Goal: Task Accomplishment & Management: Use online tool/utility

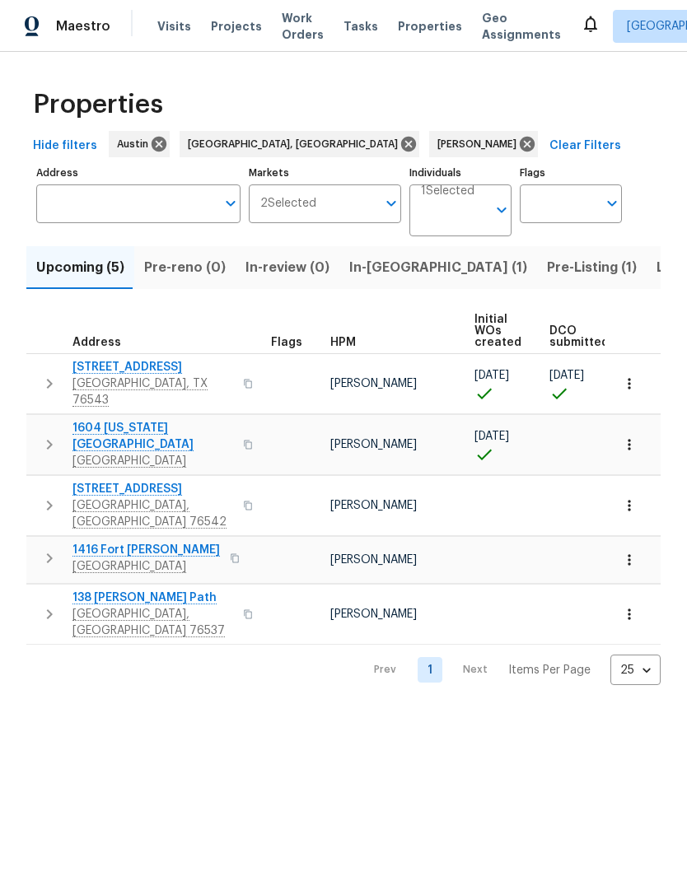
click at [130, 453] on span "Killeen, TX 76541" at bounding box center [152, 461] width 161 height 16
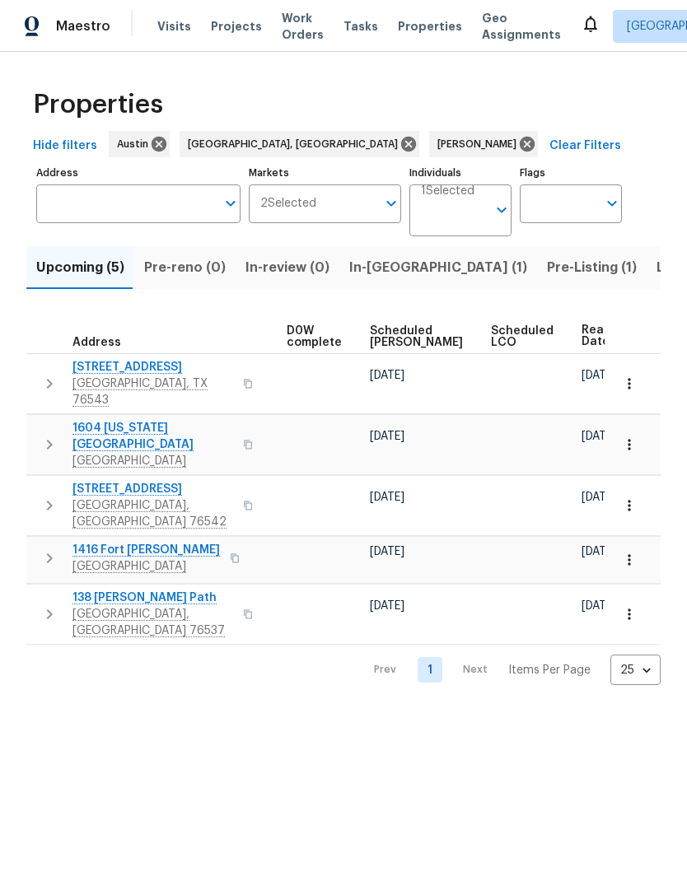
scroll to position [0, 432]
click at [633, 376] on icon "button" at bounding box center [629, 384] width 16 height 16
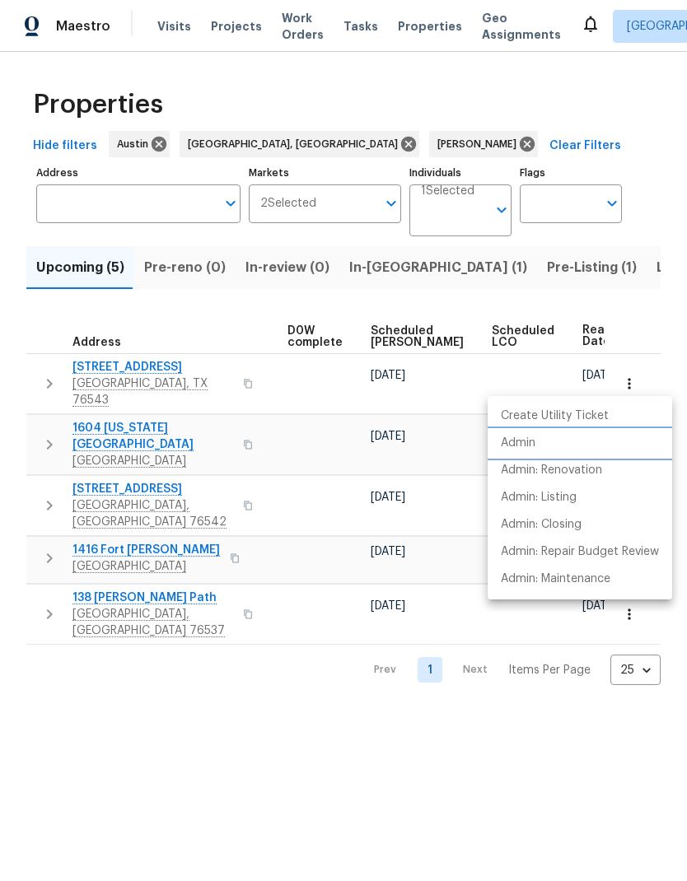
click at [602, 442] on li "Admin" at bounding box center [580, 443] width 185 height 27
click at [293, 708] on div at bounding box center [343, 440] width 687 height 881
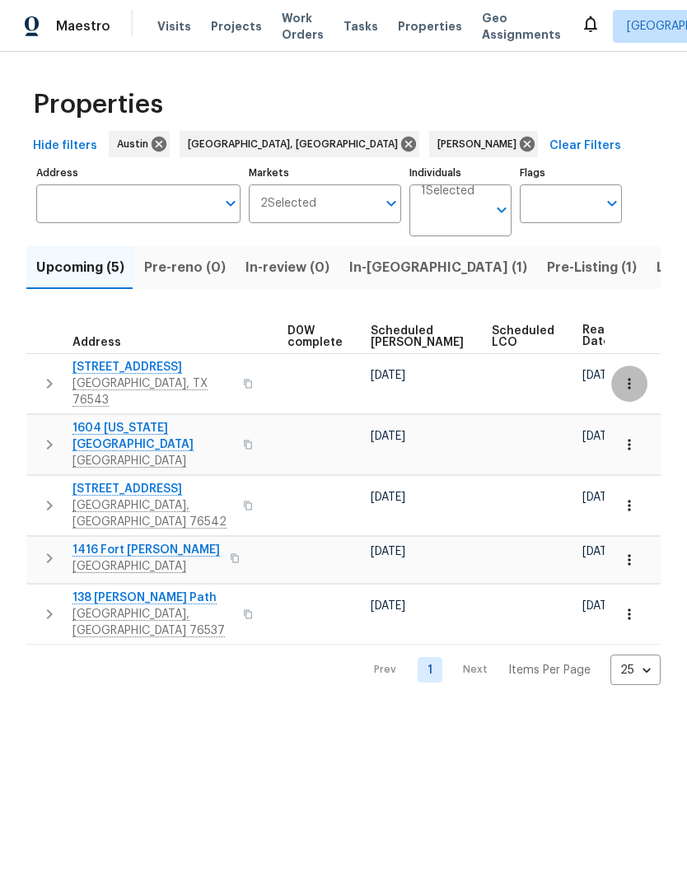
click at [633, 383] on icon "button" at bounding box center [629, 384] width 16 height 16
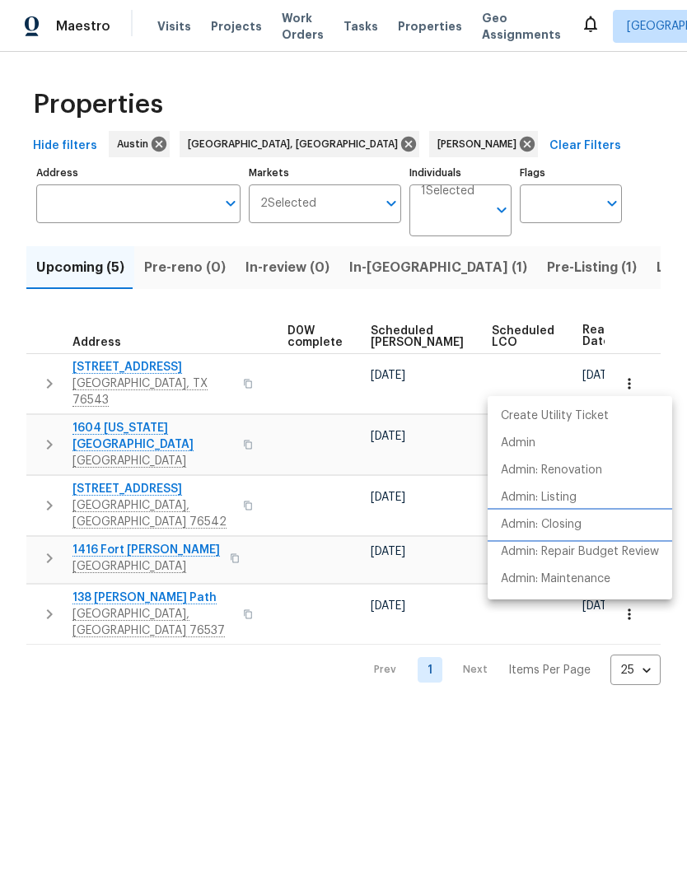
click at [573, 529] on p "Admin: Closing" at bounding box center [541, 524] width 81 height 17
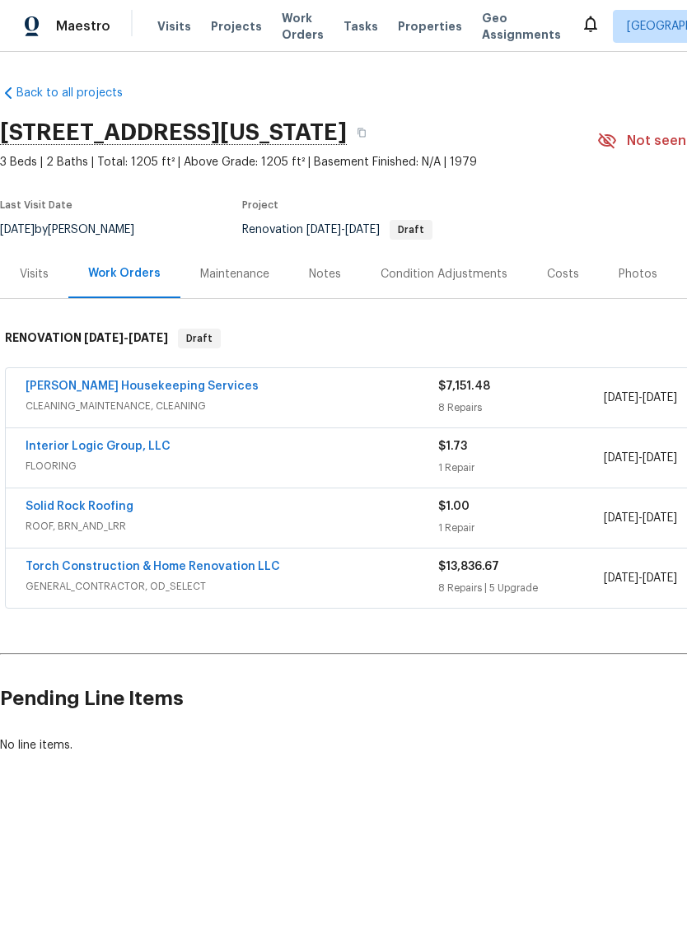
click at [340, 501] on div "Solid Rock Roofing" at bounding box center [232, 508] width 413 height 20
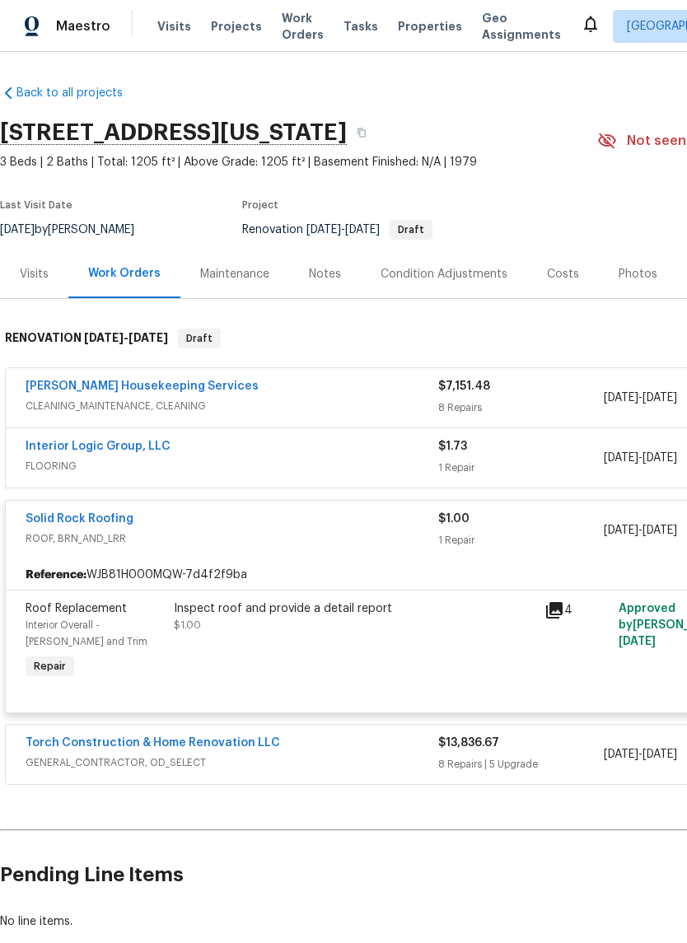
click at [116, 522] on link "Solid Rock Roofing" at bounding box center [80, 519] width 108 height 12
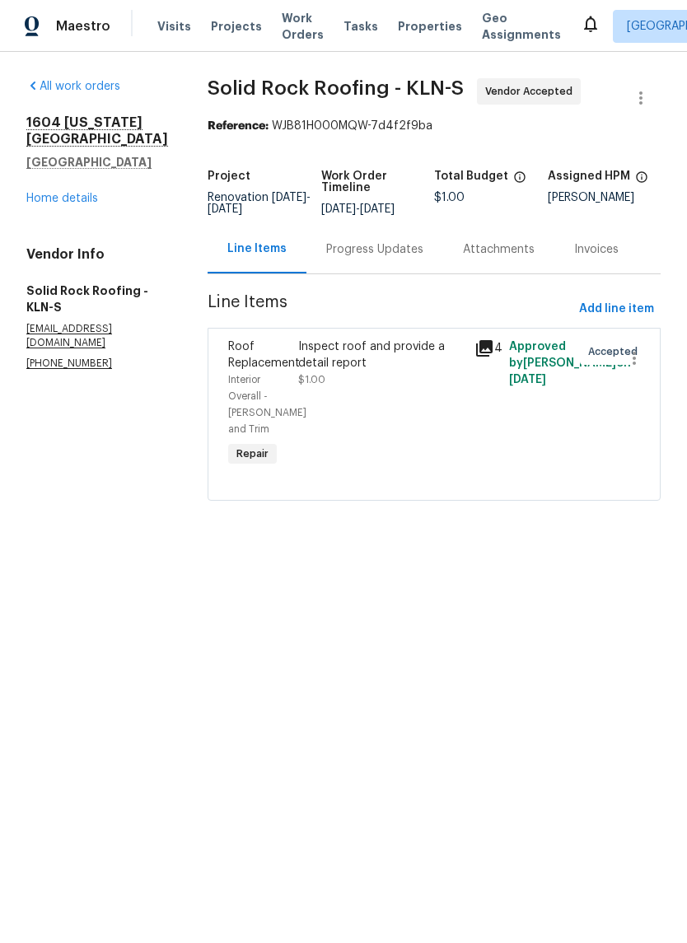
click at [389, 271] on div "Progress Updates" at bounding box center [374, 249] width 137 height 49
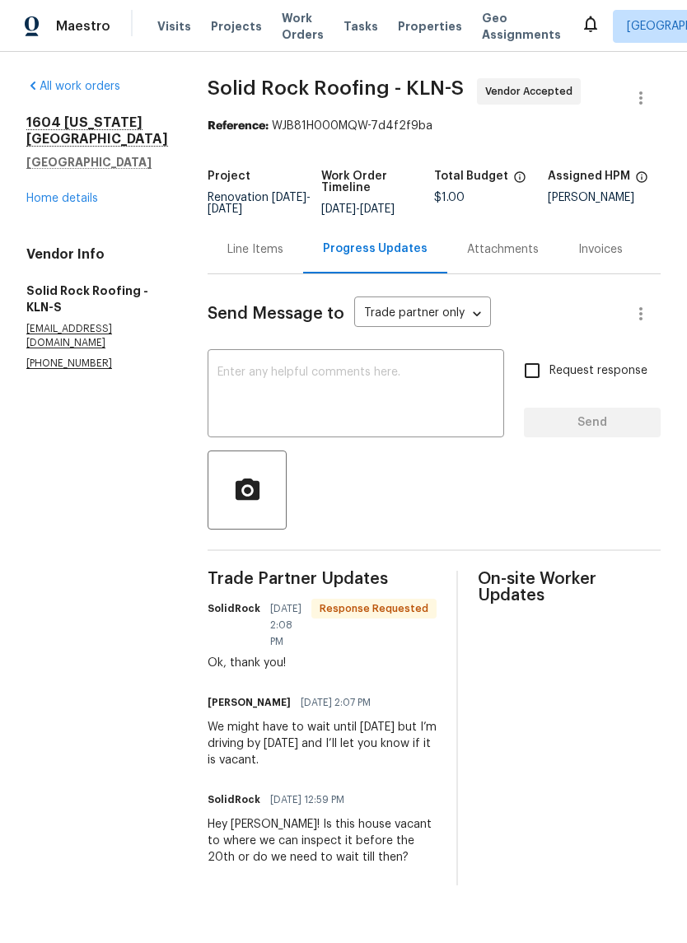
click at [373, 399] on textarea at bounding box center [355, 396] width 277 height 58
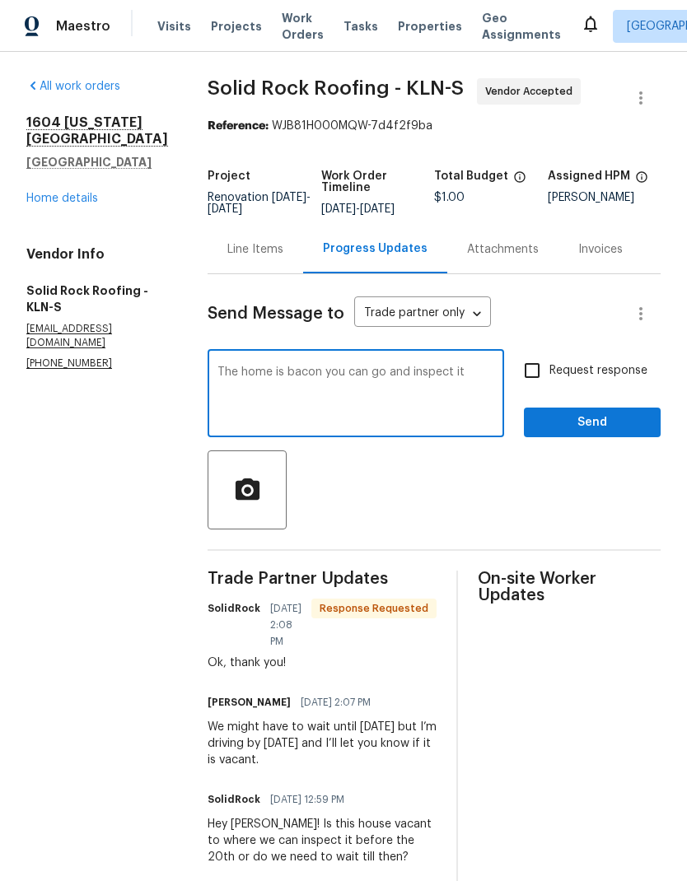
click at [314, 380] on textarea "The home is bacon you can go and inspect it" at bounding box center [355, 396] width 277 height 58
type textarea "The home is vacant you can go and inspect it"
click at [605, 433] on span "Send" at bounding box center [592, 423] width 110 height 21
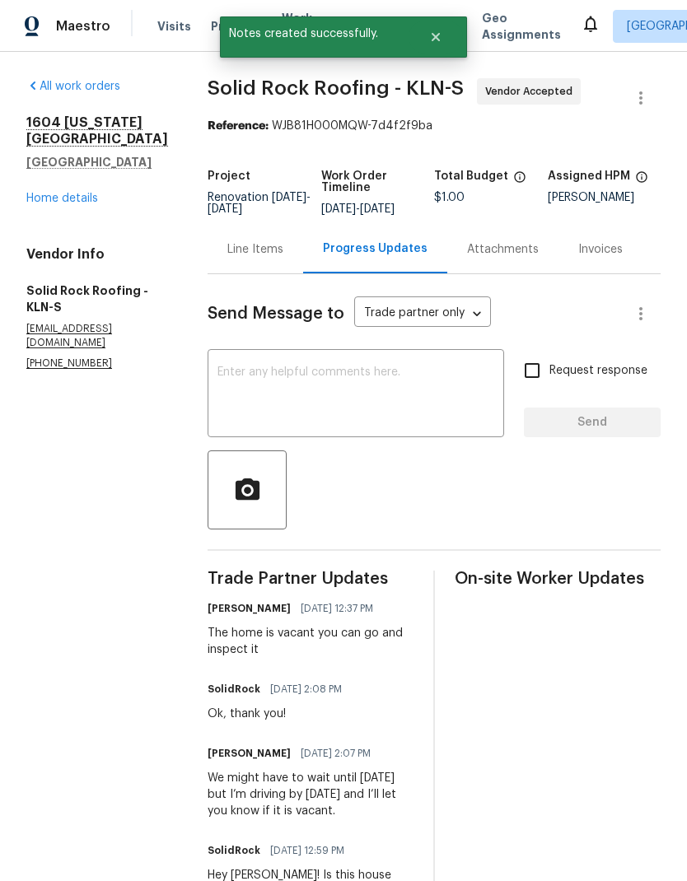
click at [77, 222] on div "All work orders 1604 Arkansas Ave Killeen, TX 76541 Home details Vendor Info So…" at bounding box center [97, 224] width 142 height 292
click at [91, 193] on link "Home details" at bounding box center [62, 199] width 72 height 12
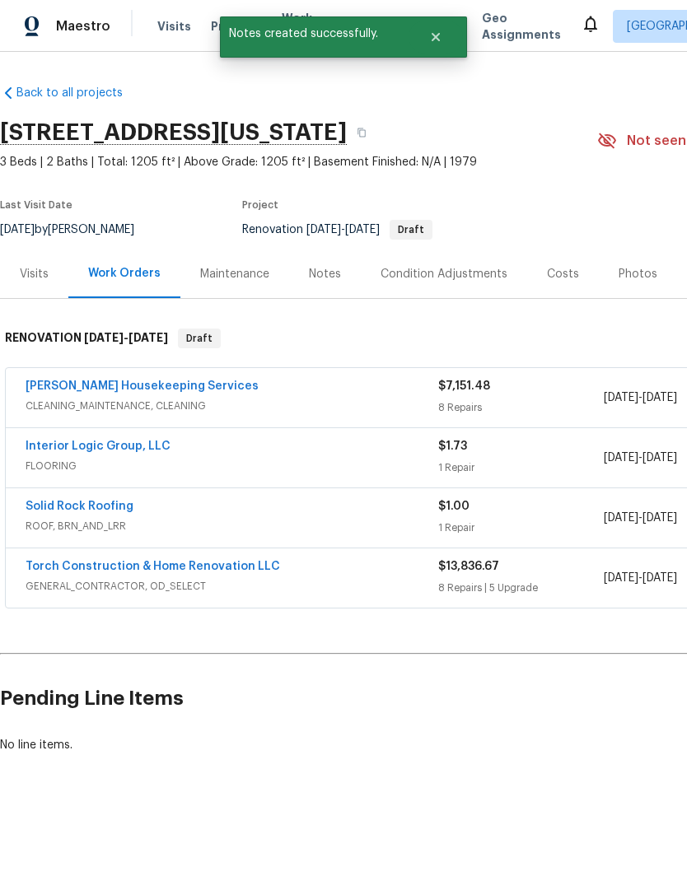
click at [137, 451] on link "Interior Logic Group, LLC" at bounding box center [98, 447] width 145 height 12
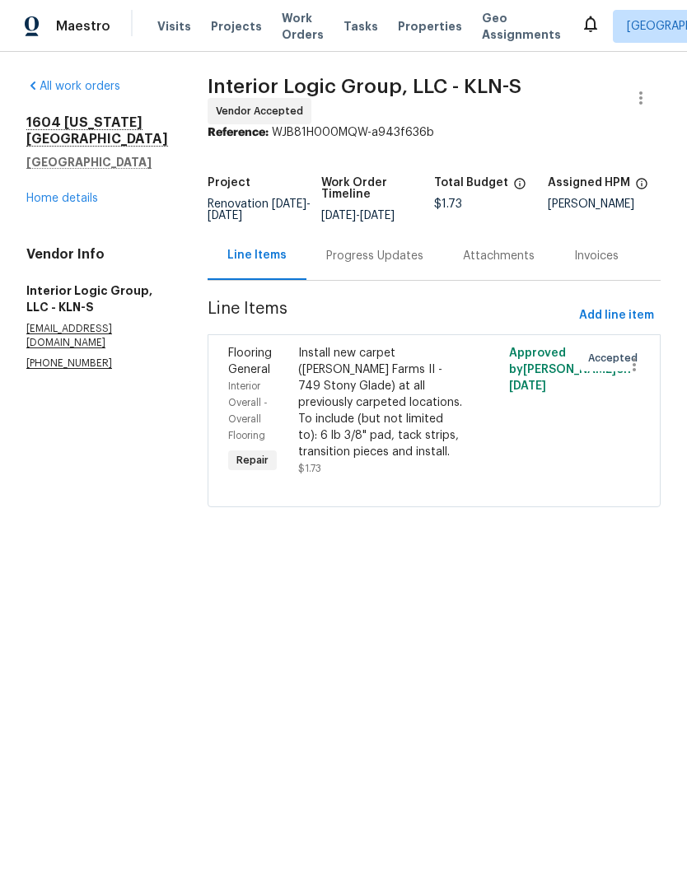
click at [386, 280] on div "Progress Updates" at bounding box center [374, 255] width 137 height 49
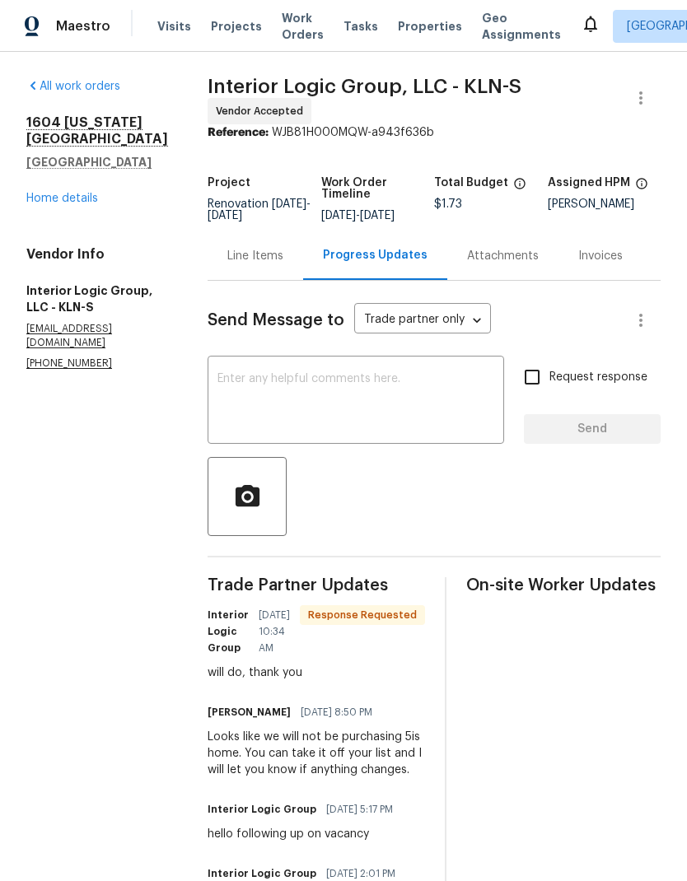
click at [371, 427] on textarea at bounding box center [355, 402] width 277 height 58
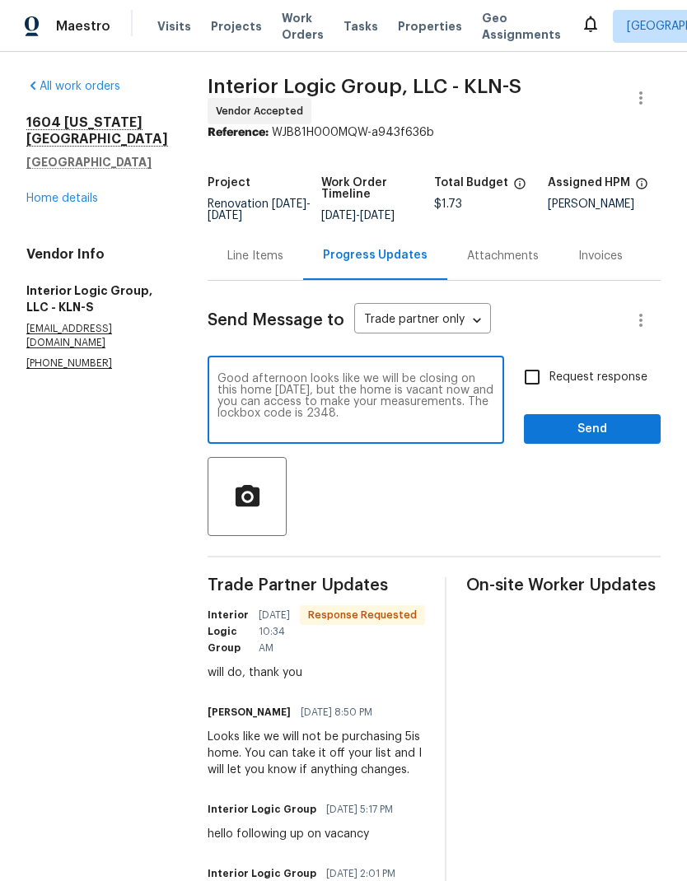
type textarea "Good afternoon looks like we will be closing on this home on Monday, but the ho…"
click at [589, 440] on span "Send" at bounding box center [592, 429] width 110 height 21
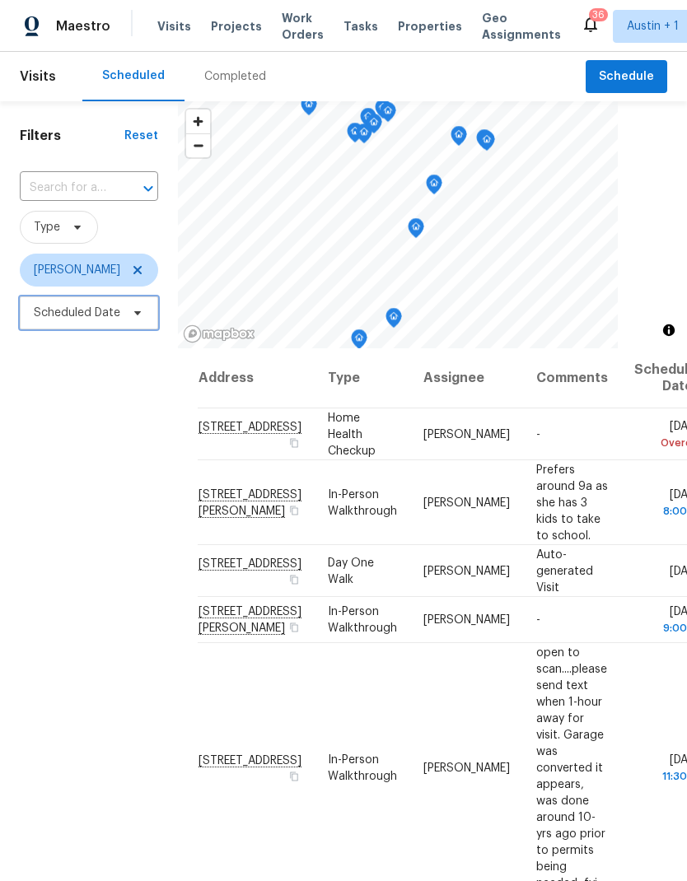
click at [111, 317] on span "Scheduled Date" at bounding box center [77, 313] width 86 height 16
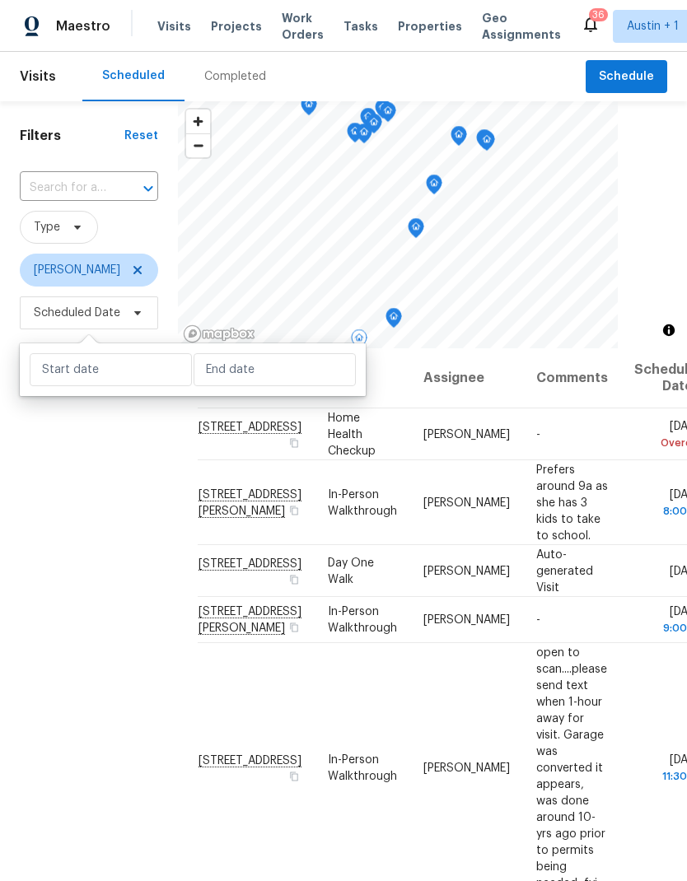
click at [0, 0] on icon at bounding box center [0, 0] width 0 height 0
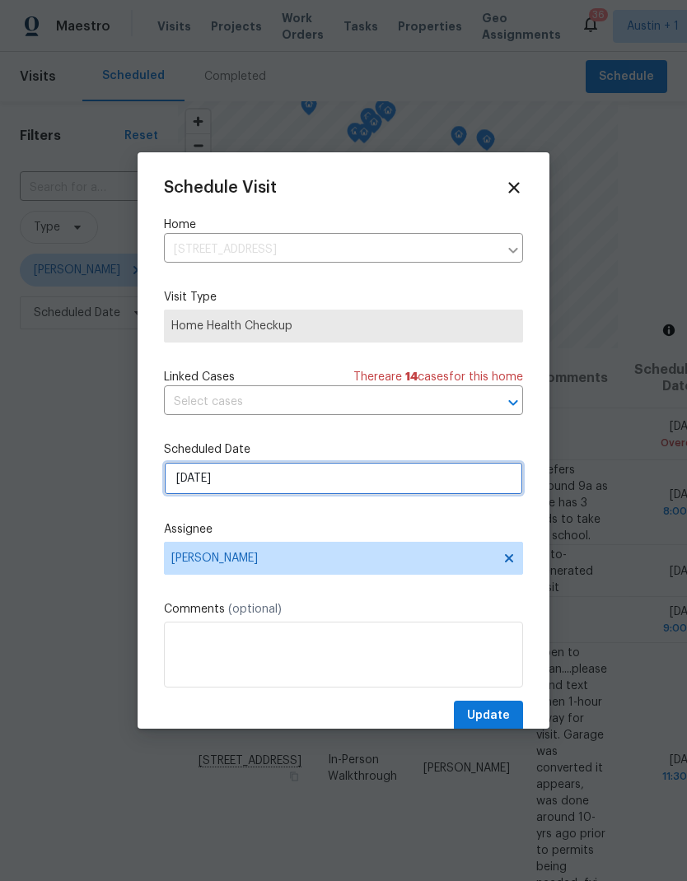
click at [307, 476] on input "[DATE]" at bounding box center [343, 478] width 359 height 33
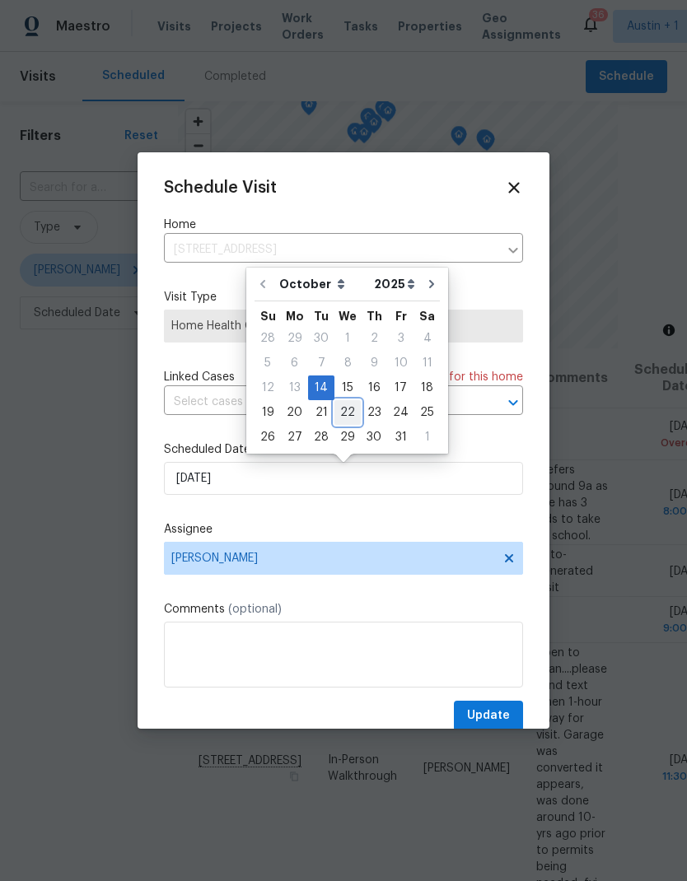
click at [341, 418] on div "22" at bounding box center [347, 412] width 26 height 23
type input "[DATE]"
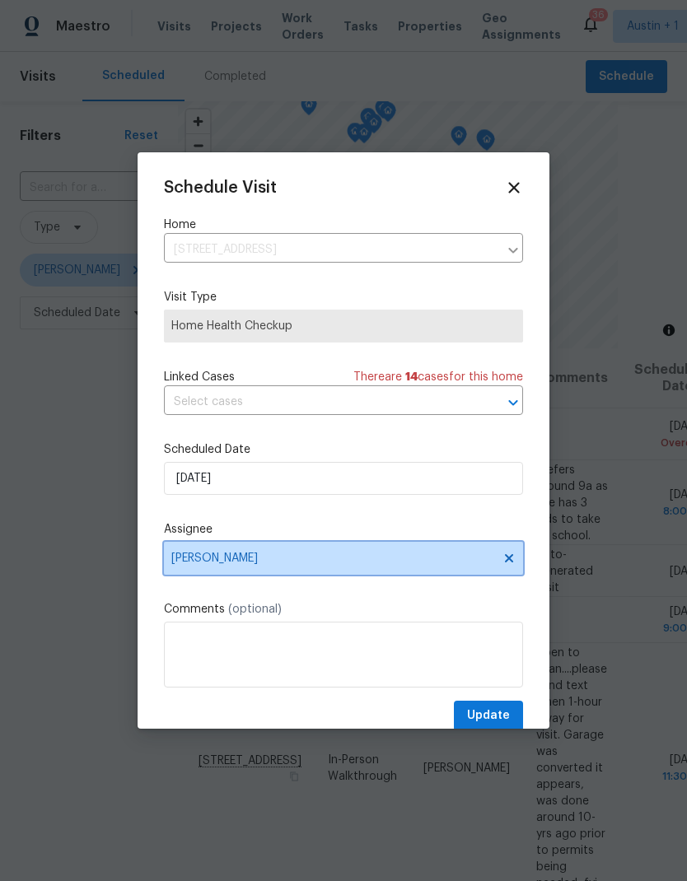
click at [414, 565] on span "[PERSON_NAME]" at bounding box center [332, 558] width 323 height 13
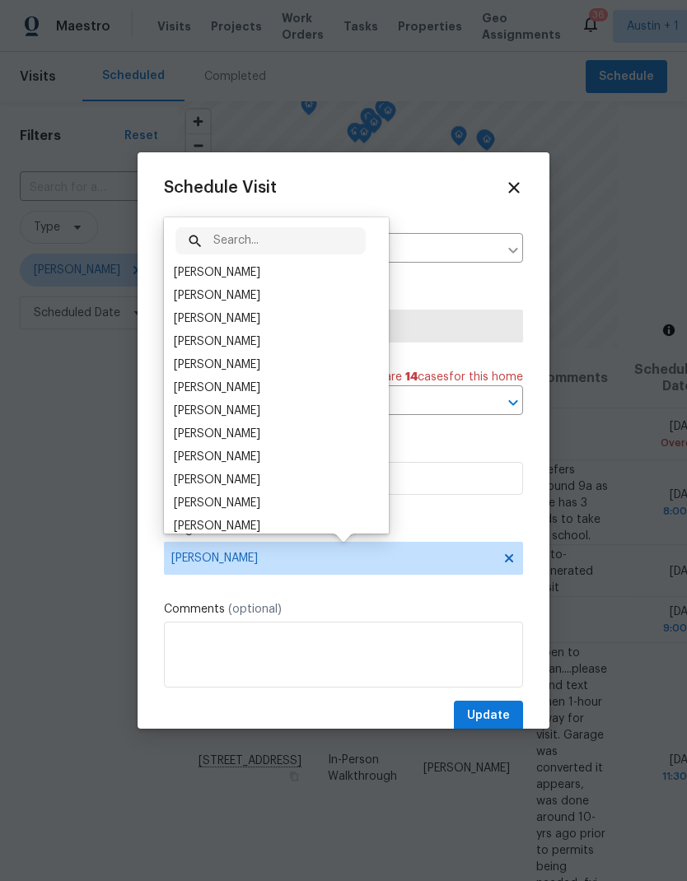
click at [264, 268] on div "[PERSON_NAME]" at bounding box center [276, 272] width 215 height 23
click at [497, 719] on span "Update" at bounding box center [488, 716] width 43 height 21
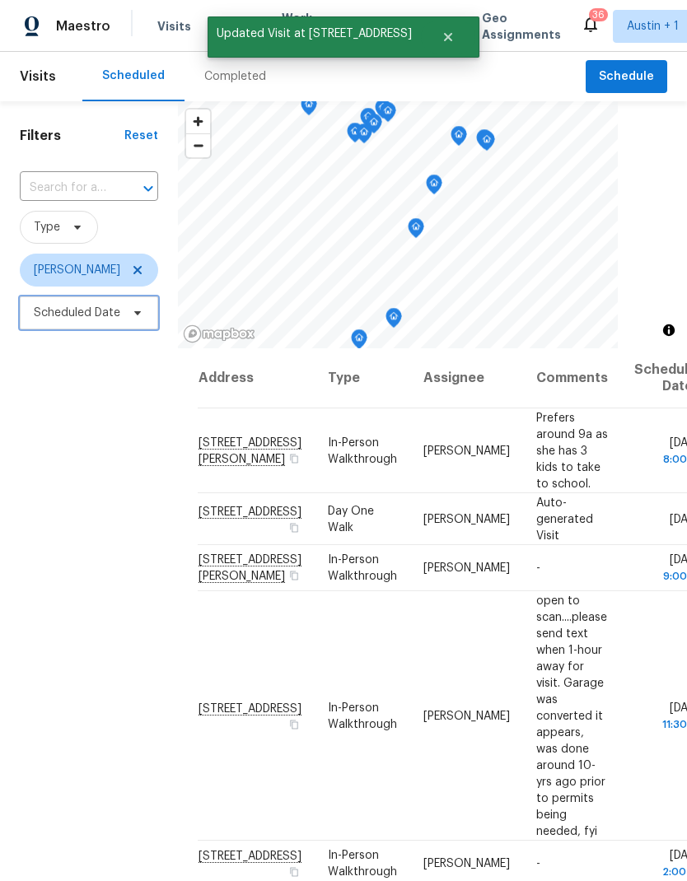
click at [133, 309] on icon at bounding box center [137, 312] width 13 height 13
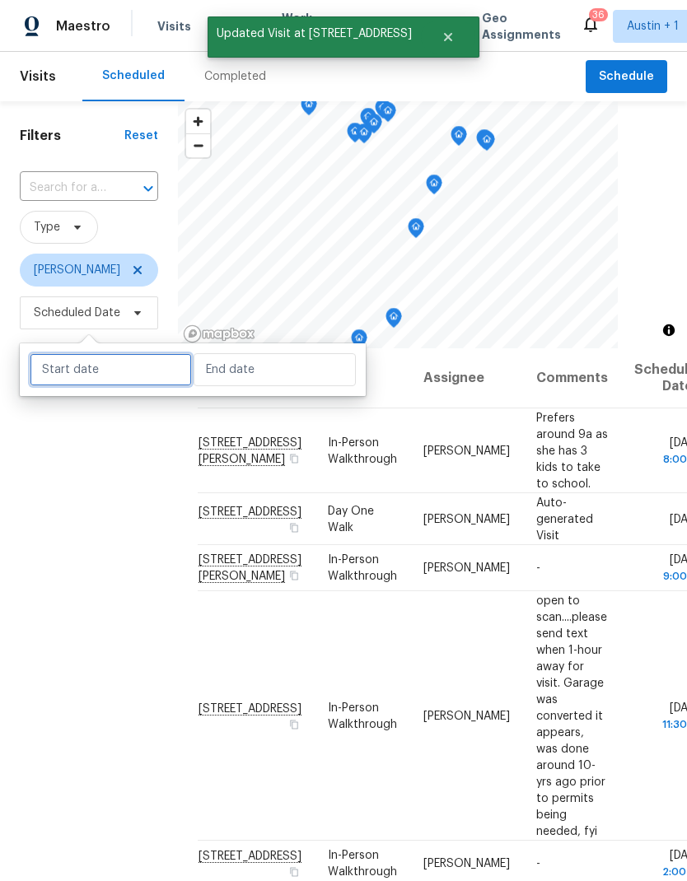
click at [142, 365] on input "text" at bounding box center [111, 369] width 162 height 33
select select "9"
select select "2025"
select select "10"
select select "2025"
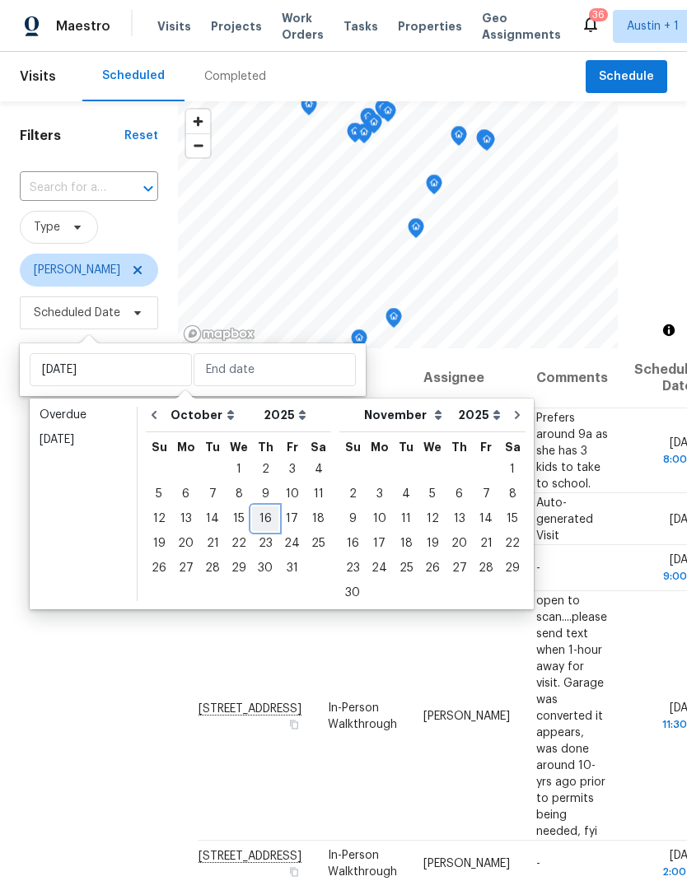
click at [264, 525] on div "16" at bounding box center [265, 518] width 26 height 23
type input "[DATE]"
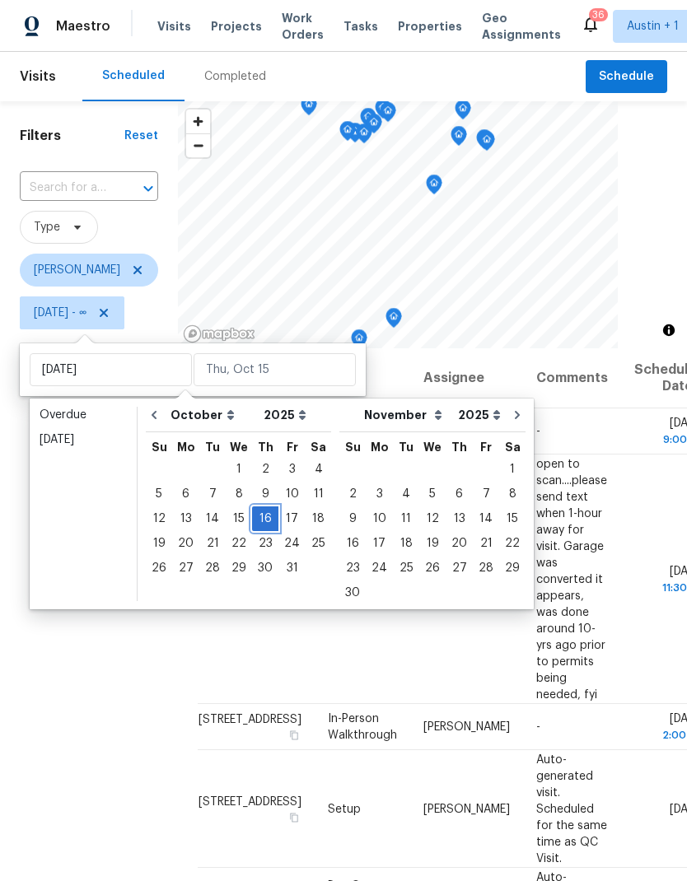
click at [260, 526] on div "16" at bounding box center [265, 518] width 26 height 23
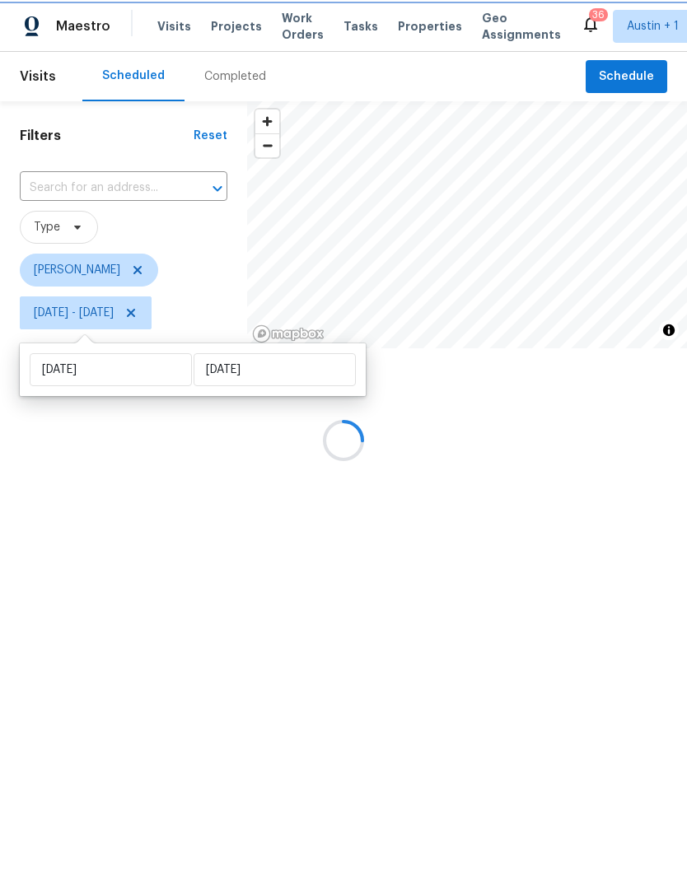
type input "[DATE]"
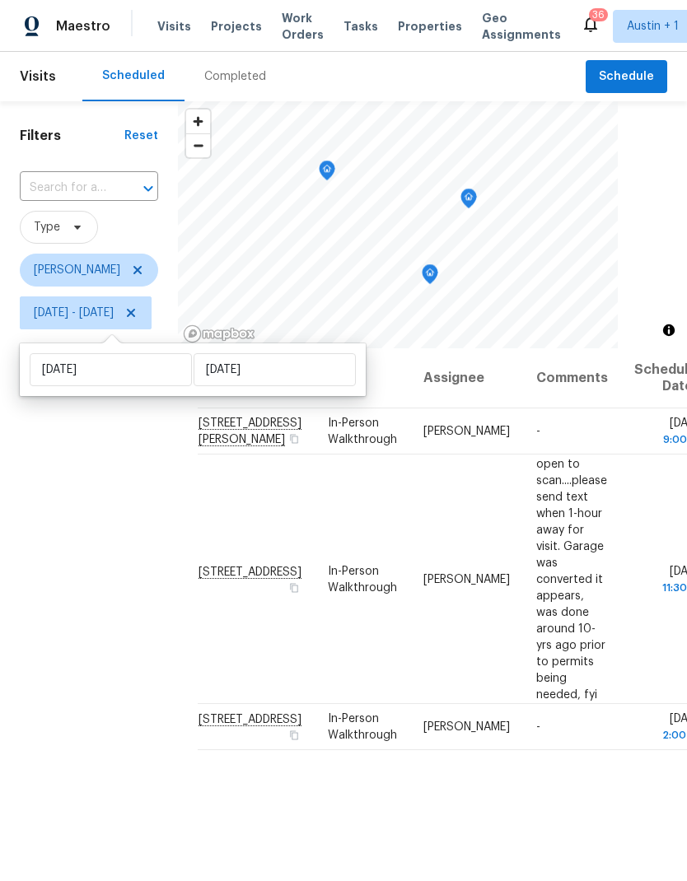
click at [86, 757] on div "Filters Reset ​ Type [PERSON_NAME] [DATE] - [DATE]" at bounding box center [89, 577] width 178 height 952
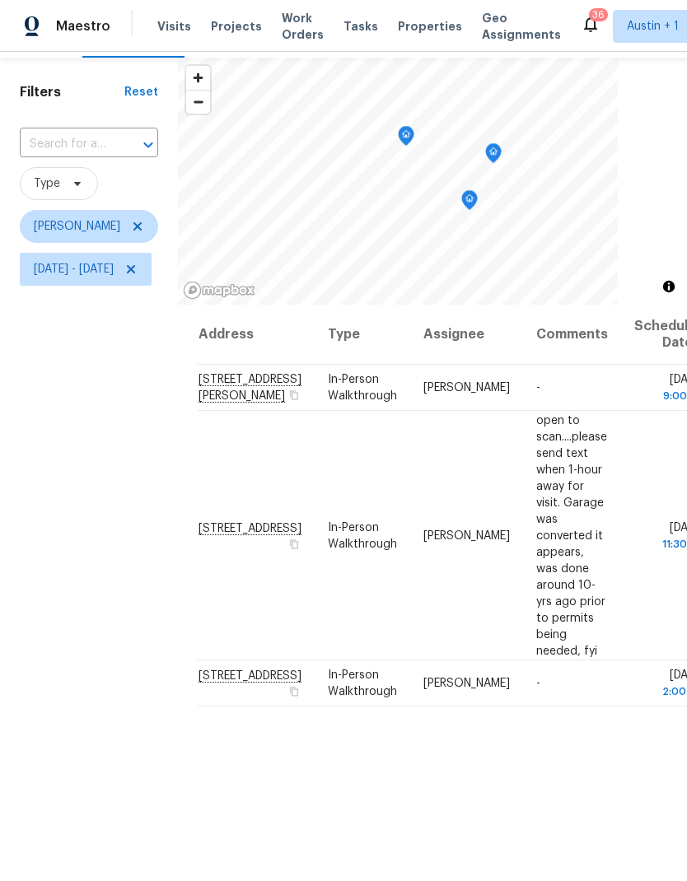
scroll to position [41, 0]
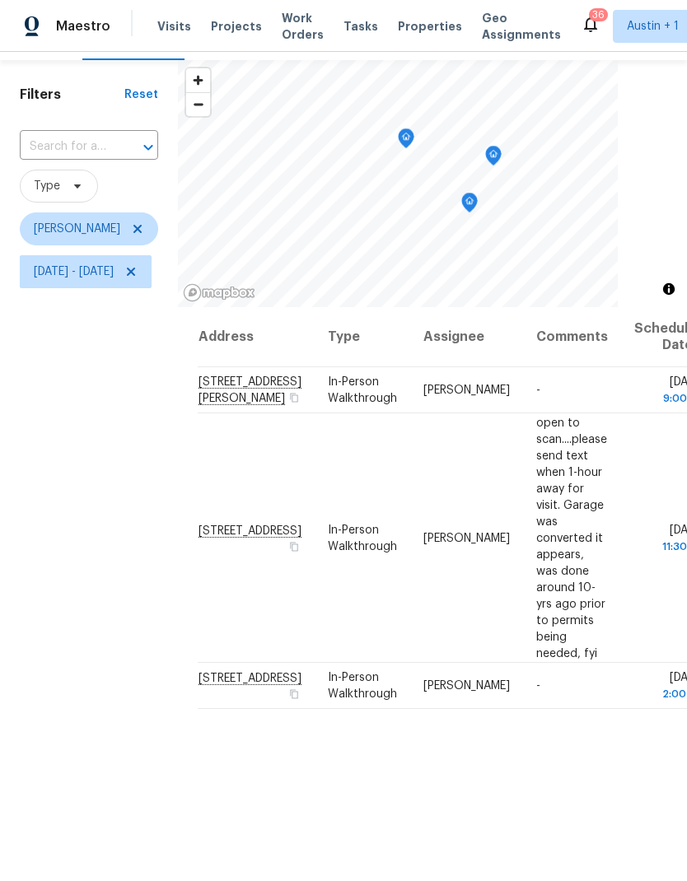
click at [608, 832] on div "Address Type Assignee Comments Scheduled Date ↑ [STREET_ADDRESS][PERSON_NAME] I…" at bounding box center [432, 659] width 509 height 705
